Goal: Information Seeking & Learning: Learn about a topic

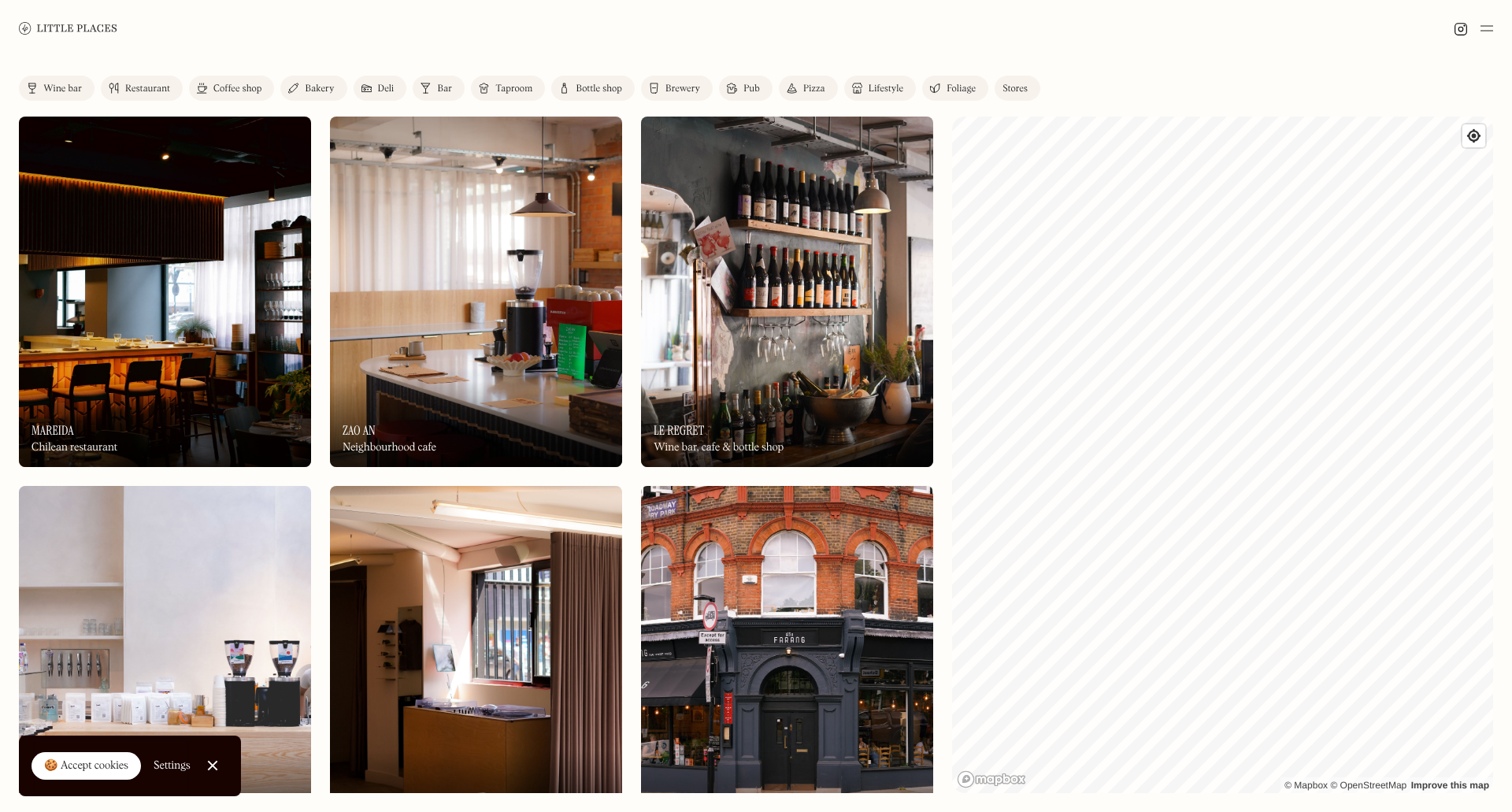
click at [161, 87] on div "Restaurant" at bounding box center [148, 89] width 45 height 10
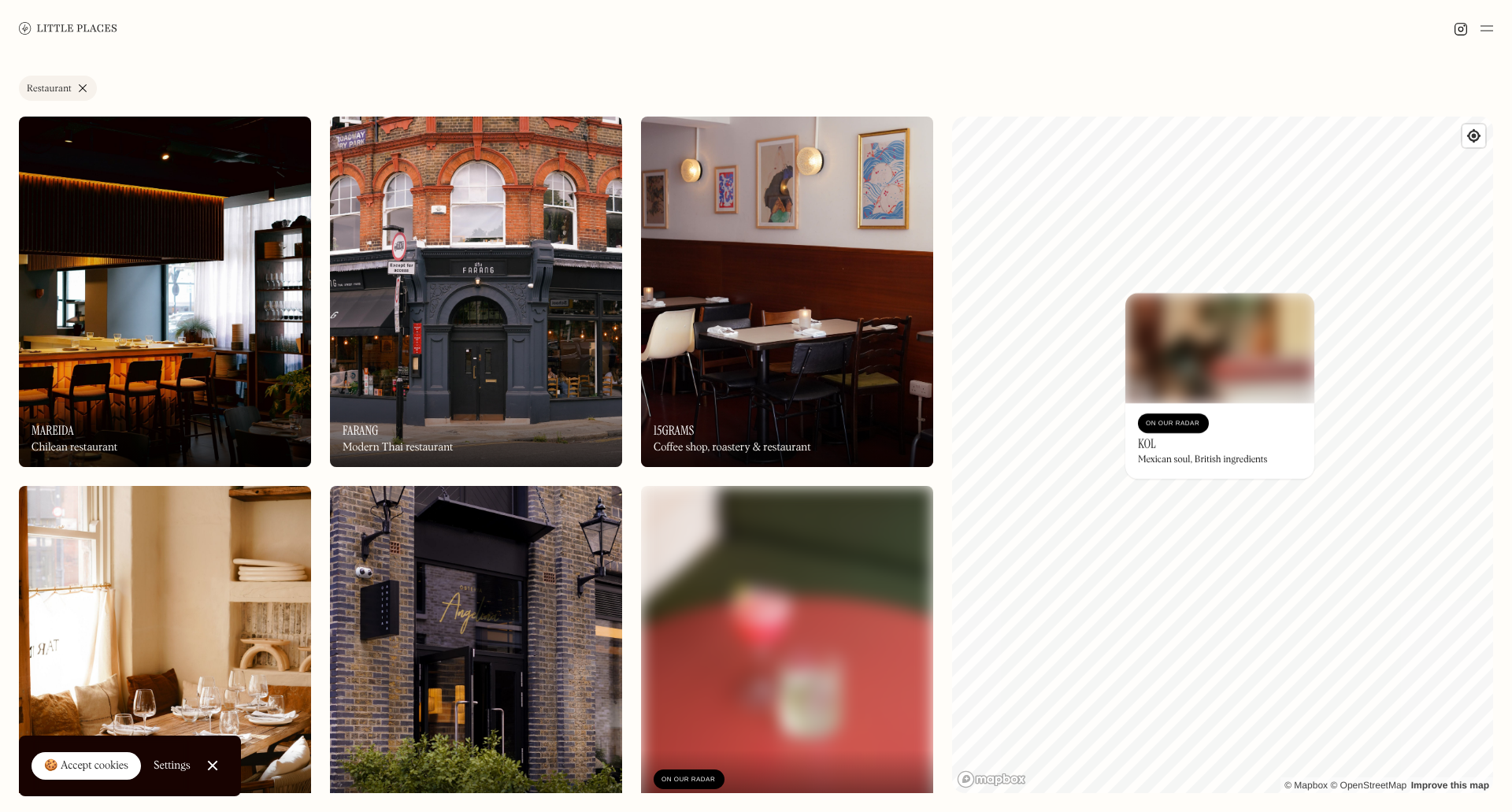
click at [1310, 394] on div "© Mapbox © OpenStreetMap Improve this map On Our Radar KOL Mexican soul, Britis…" at bounding box center [1222, 455] width 541 height 677
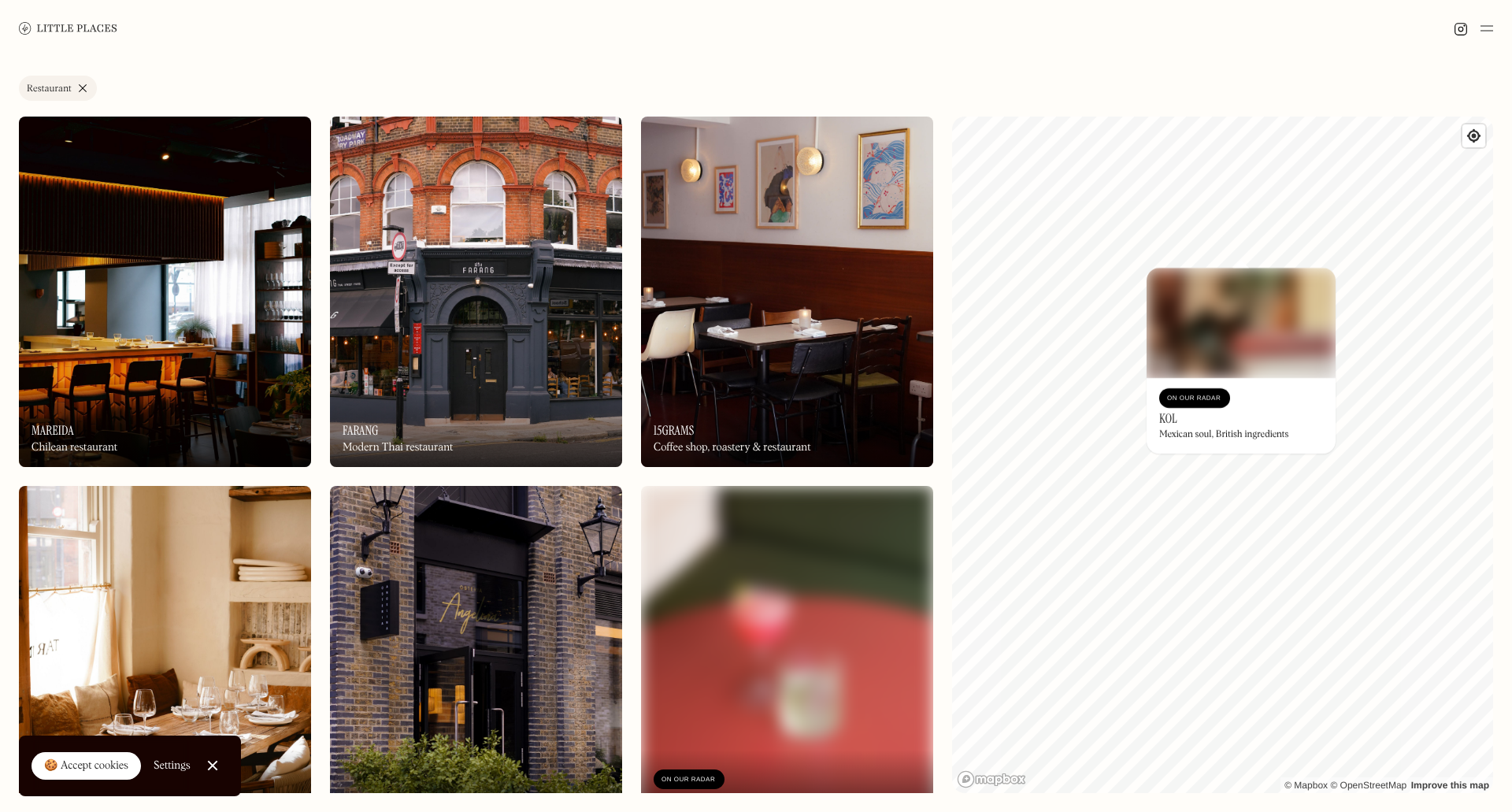
click at [83, 81] on link "Restaurant" at bounding box center [58, 88] width 78 height 25
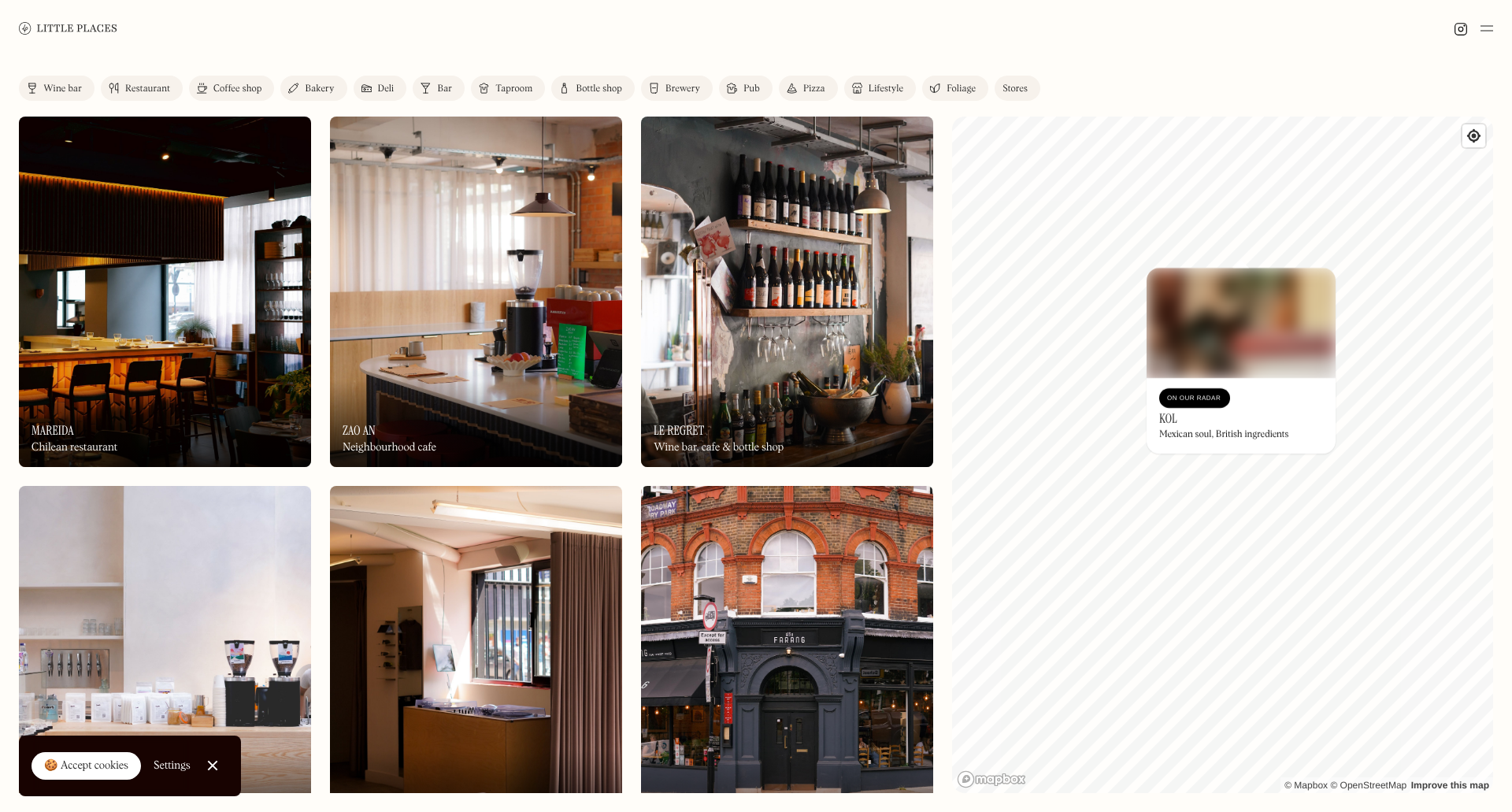
click at [71, 84] on div "Wine bar" at bounding box center [62, 89] width 38 height 10
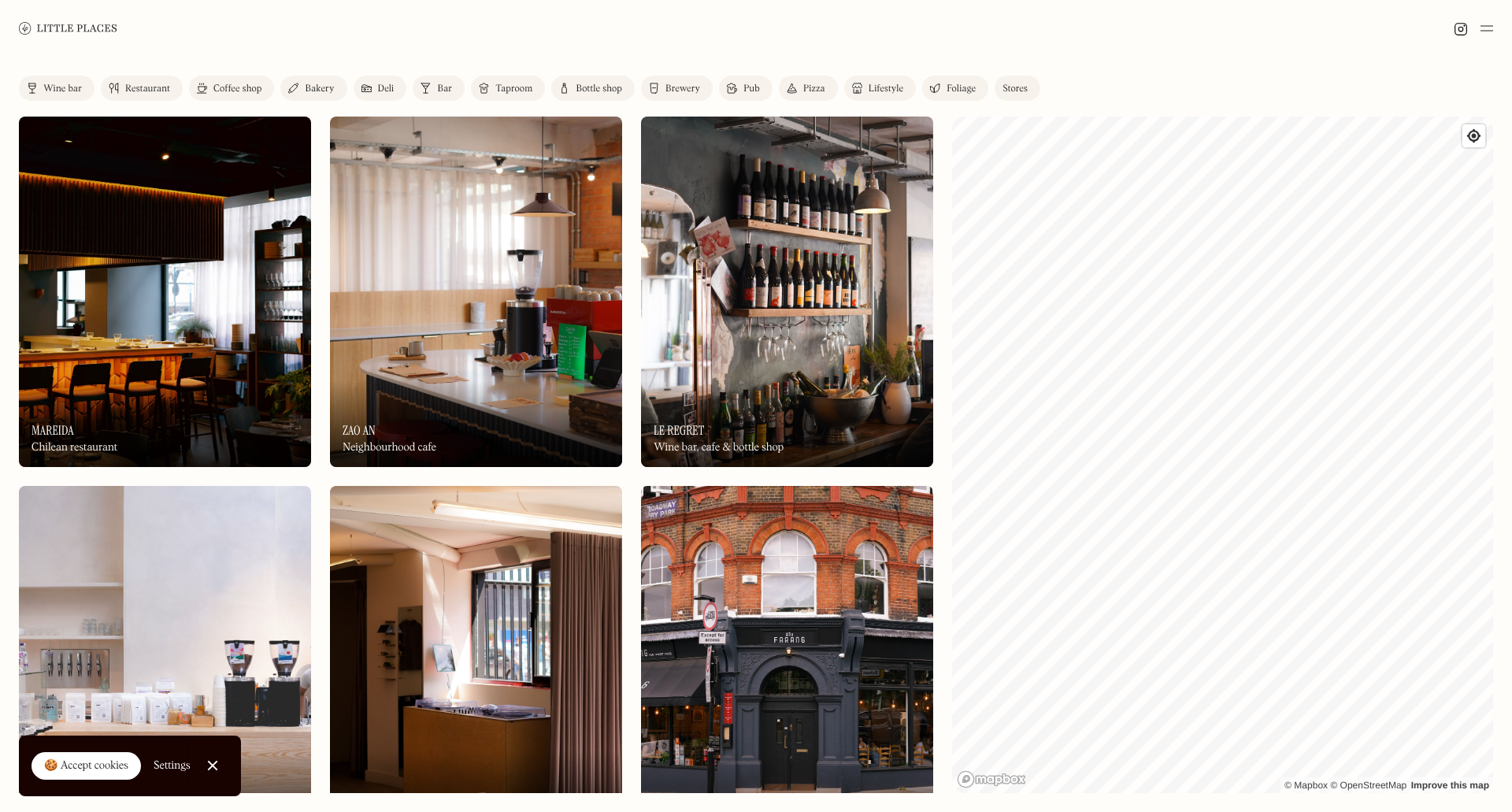
click at [377, 81] on link "Deli" at bounding box center [380, 88] width 54 height 25
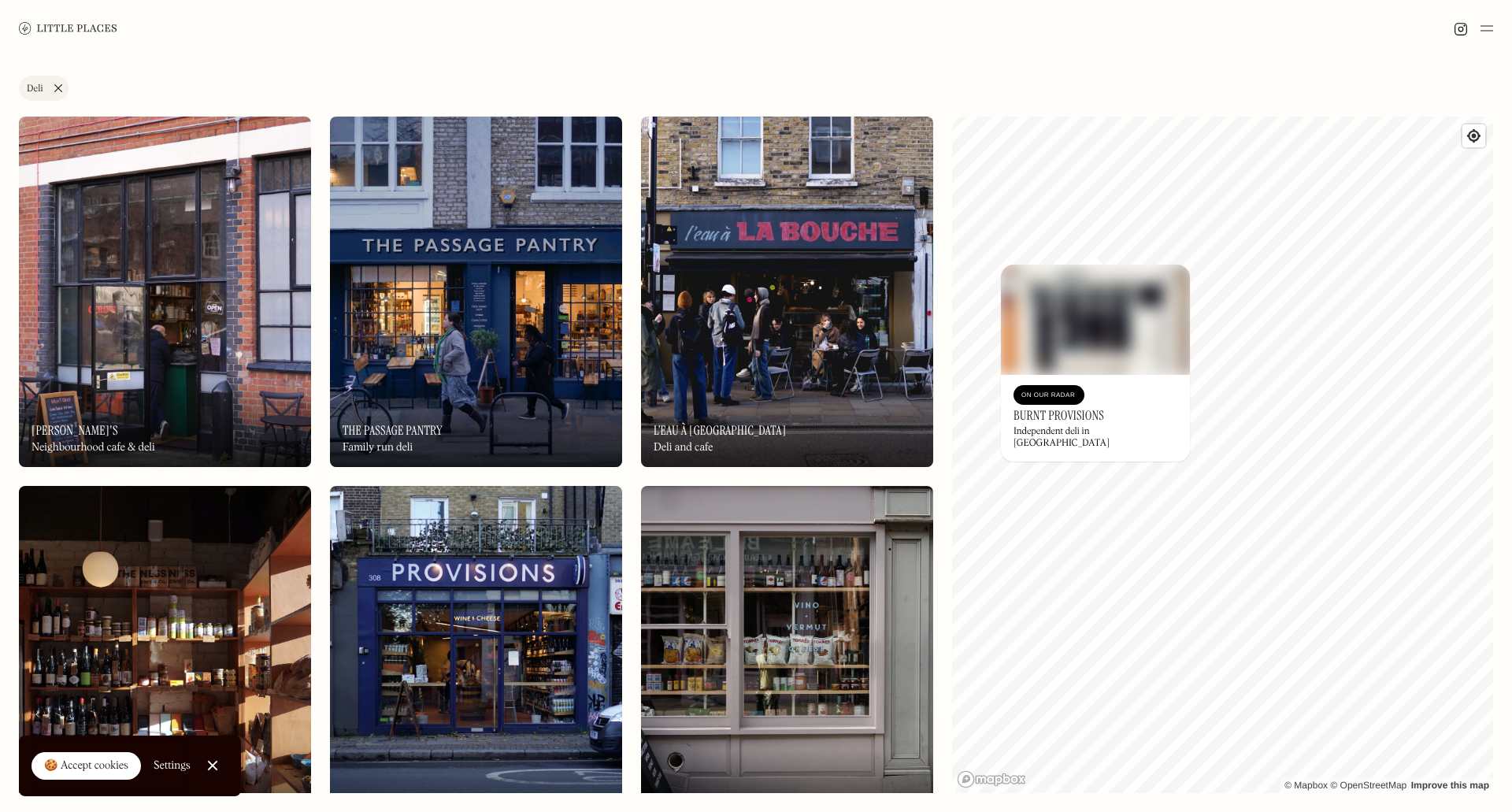
click at [1060, 396] on div "On Our Radar" at bounding box center [1048, 395] width 55 height 16
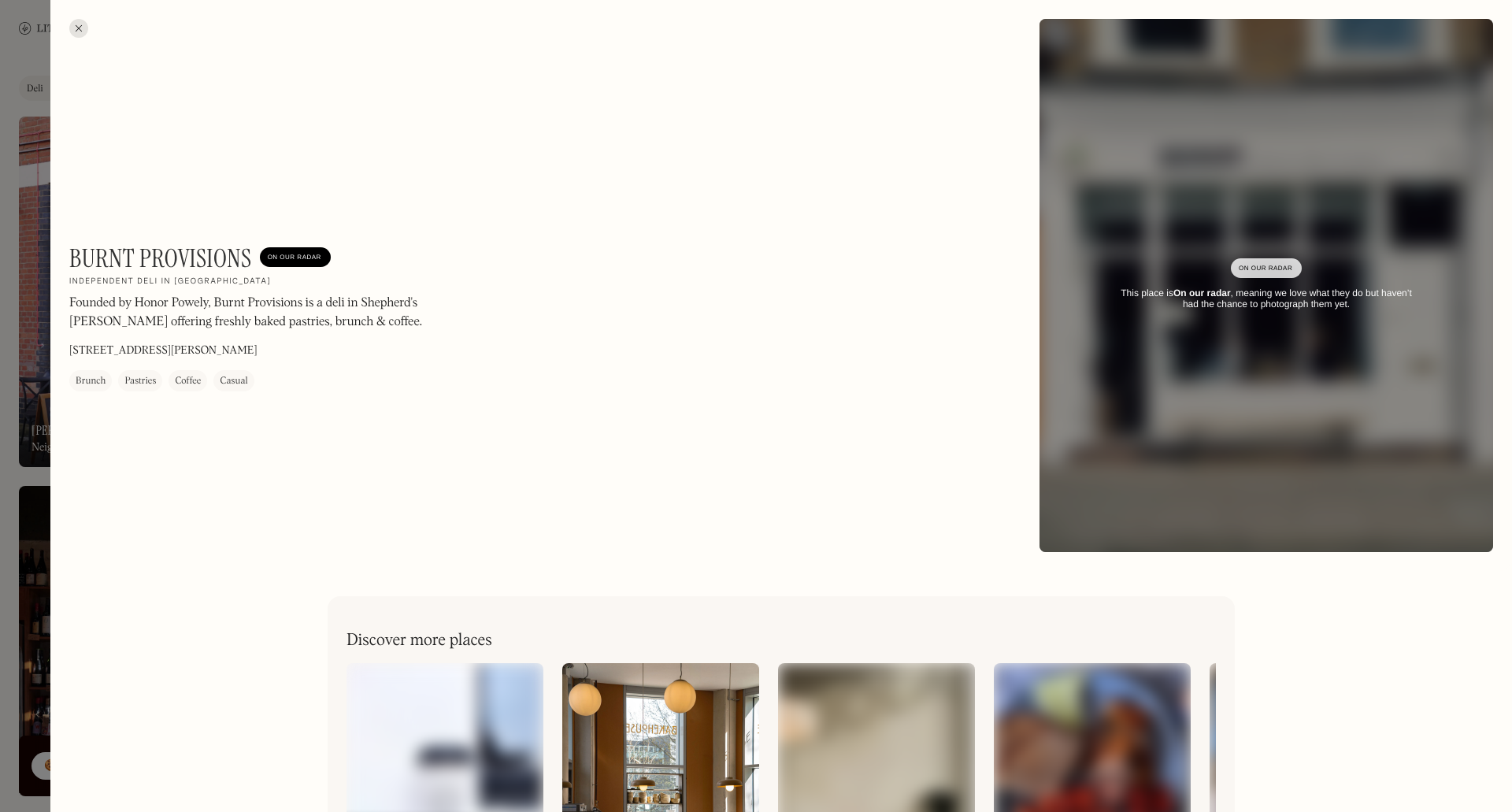
click at [74, 31] on div at bounding box center [78, 27] width 19 height 19
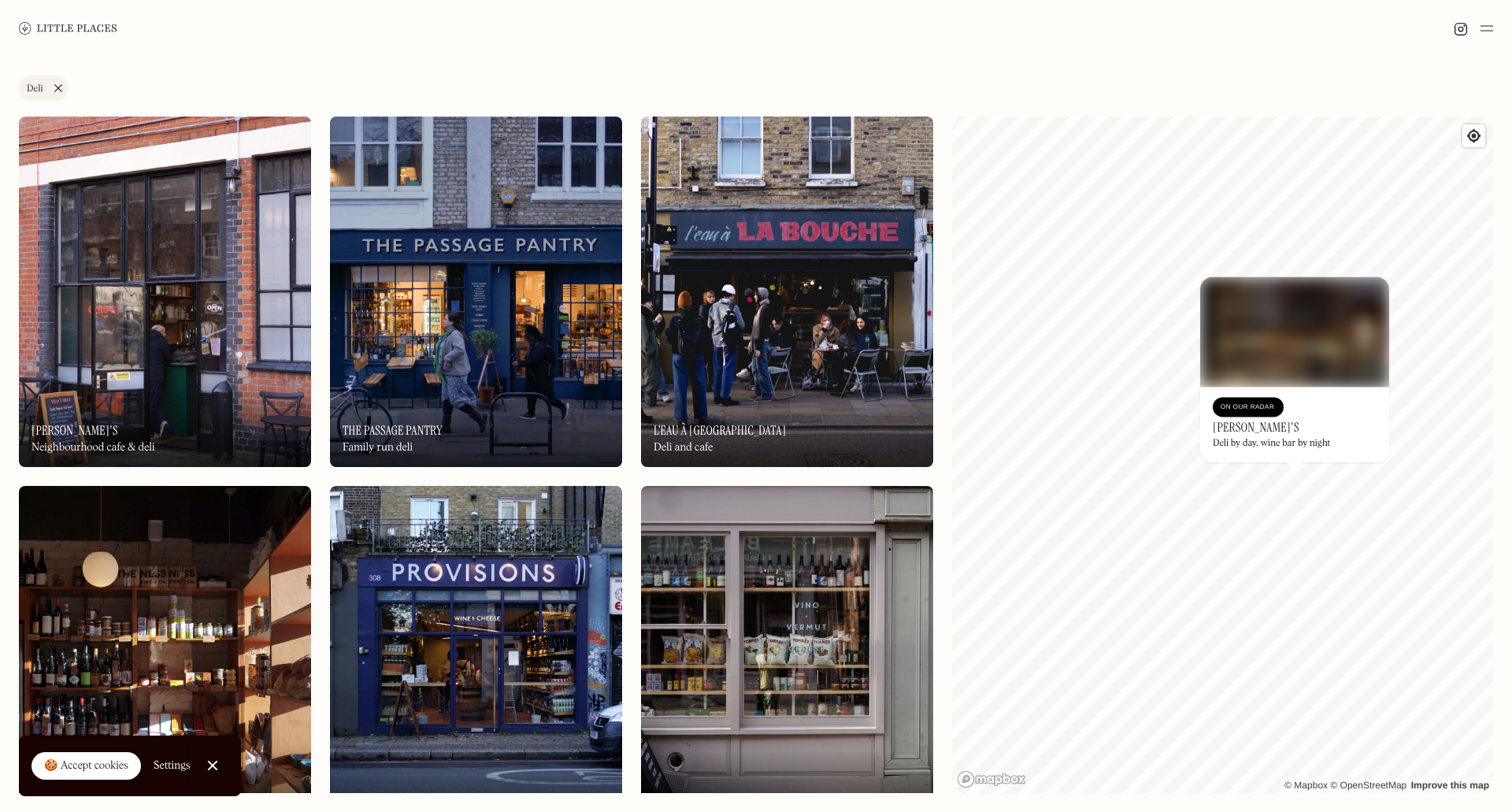
click at [1379, 523] on div "© Mapbox © OpenStreetMap Improve this map On Our Radar Lulu's Deli by day, wine…" at bounding box center [1222, 455] width 541 height 677
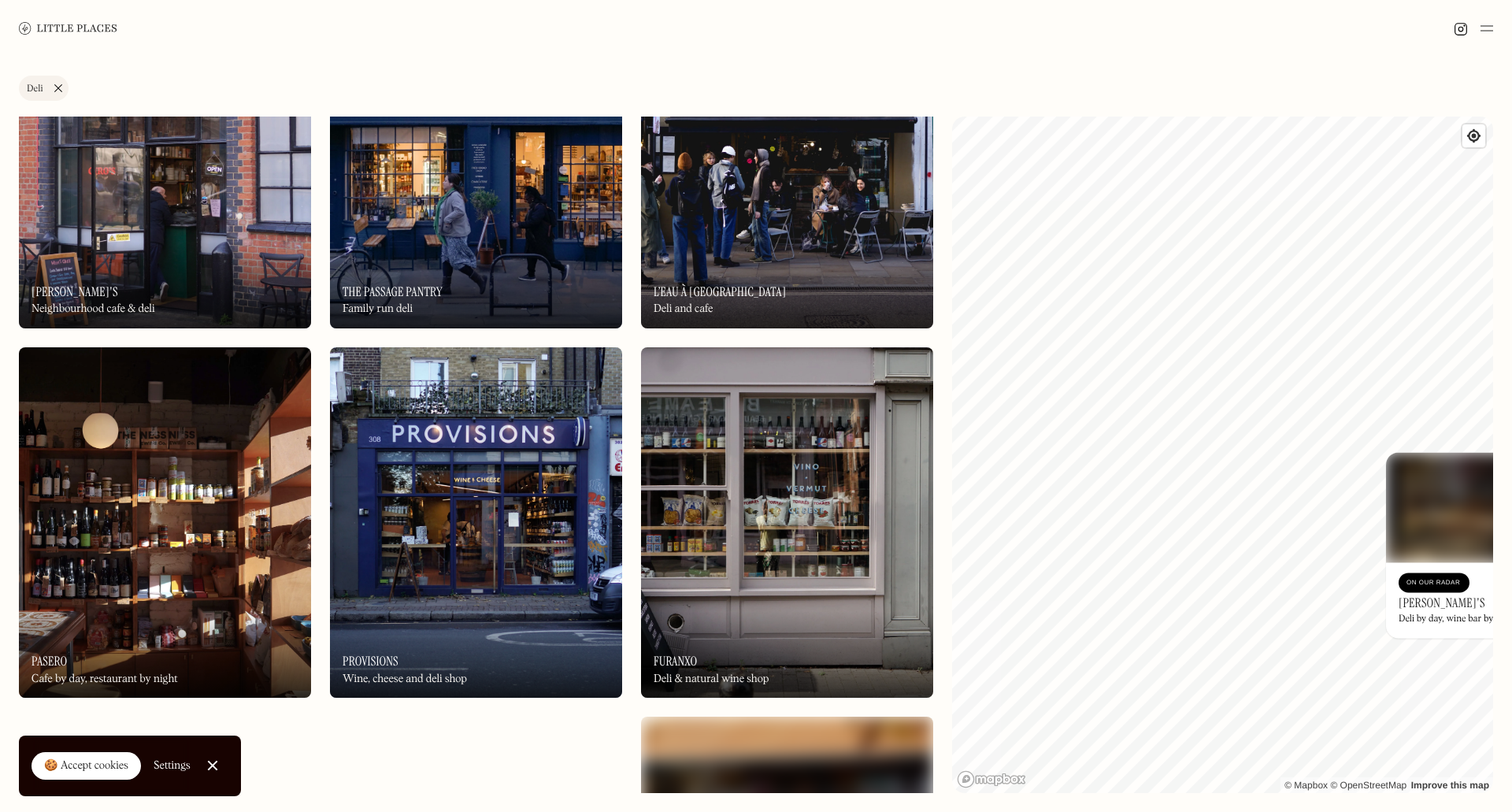
scroll to position [158, 0]
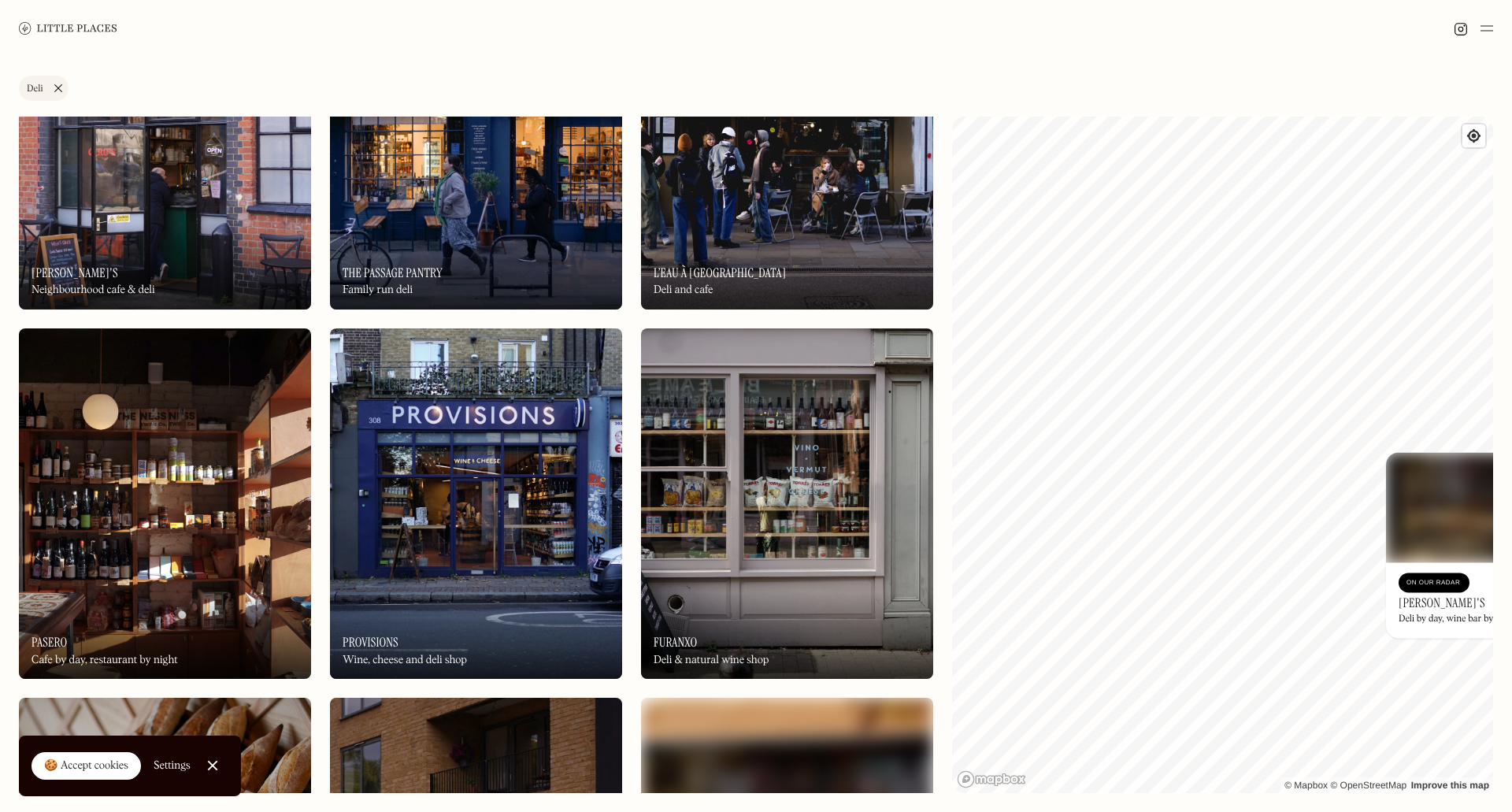
click at [527, 562] on img at bounding box center [475, 504] width 292 height 350
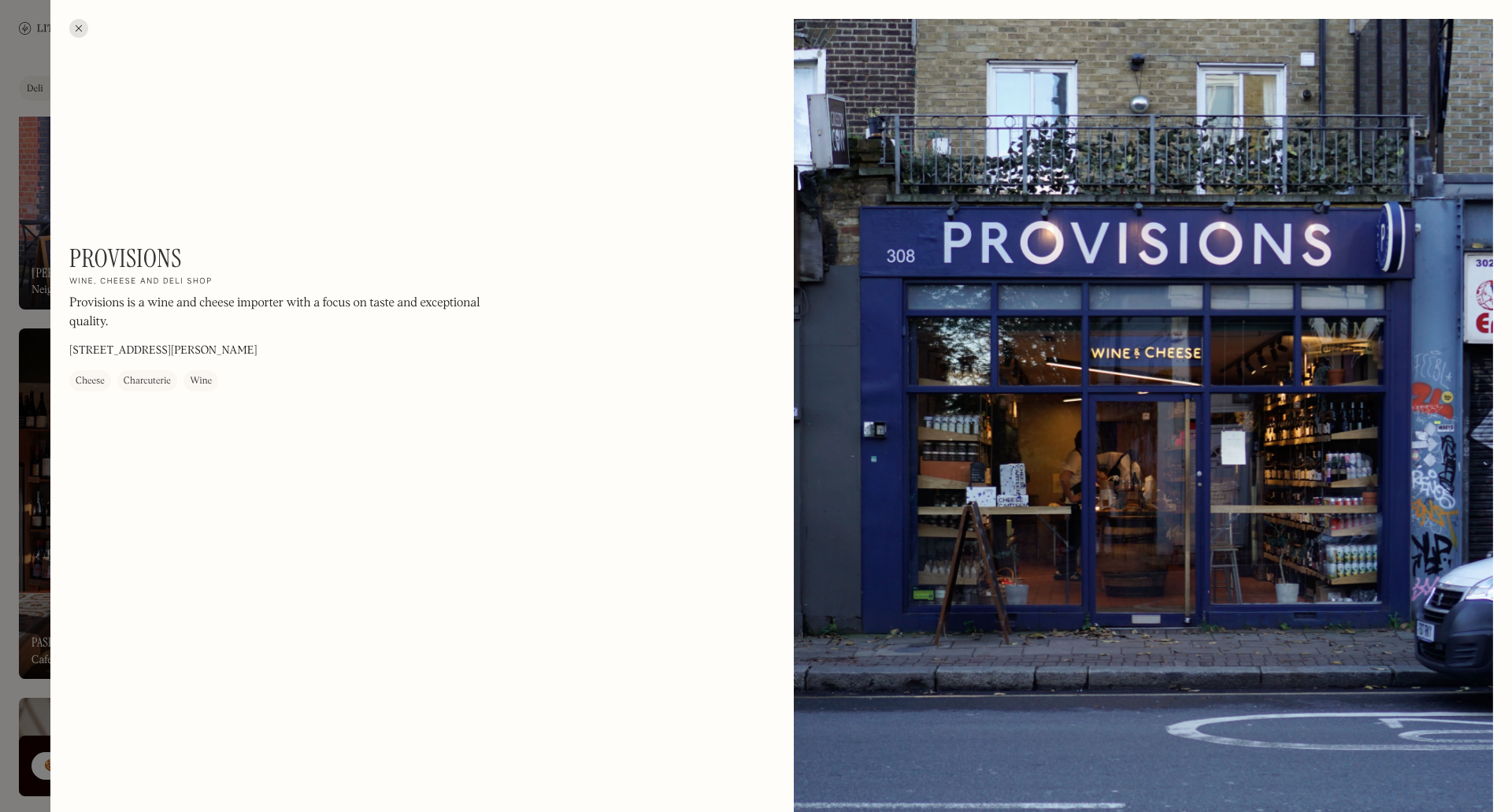
click at [78, 28] on div at bounding box center [78, 27] width 19 height 19
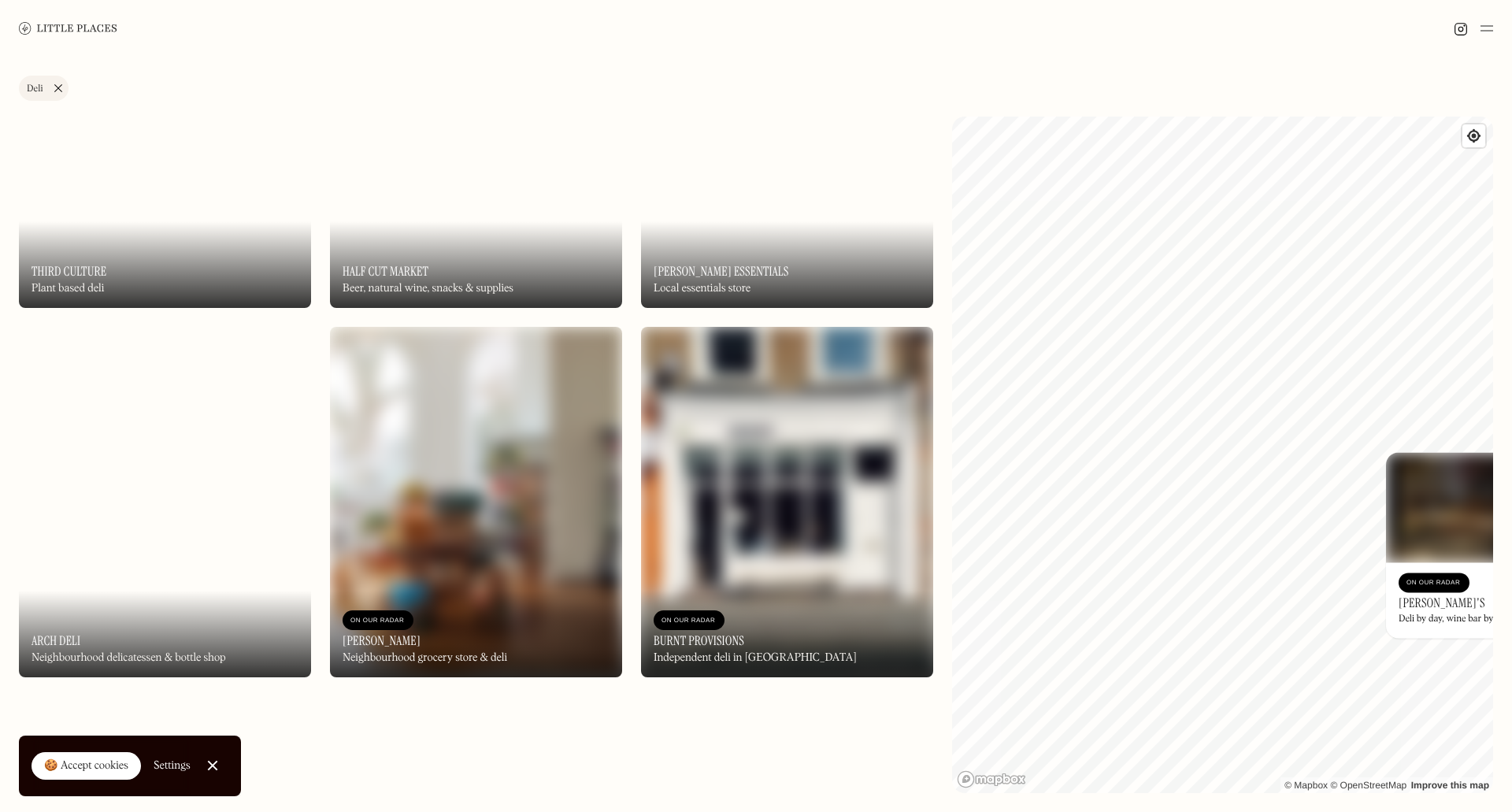
scroll to position [1654, 0]
